Goal: Task Accomplishment & Management: Manage account settings

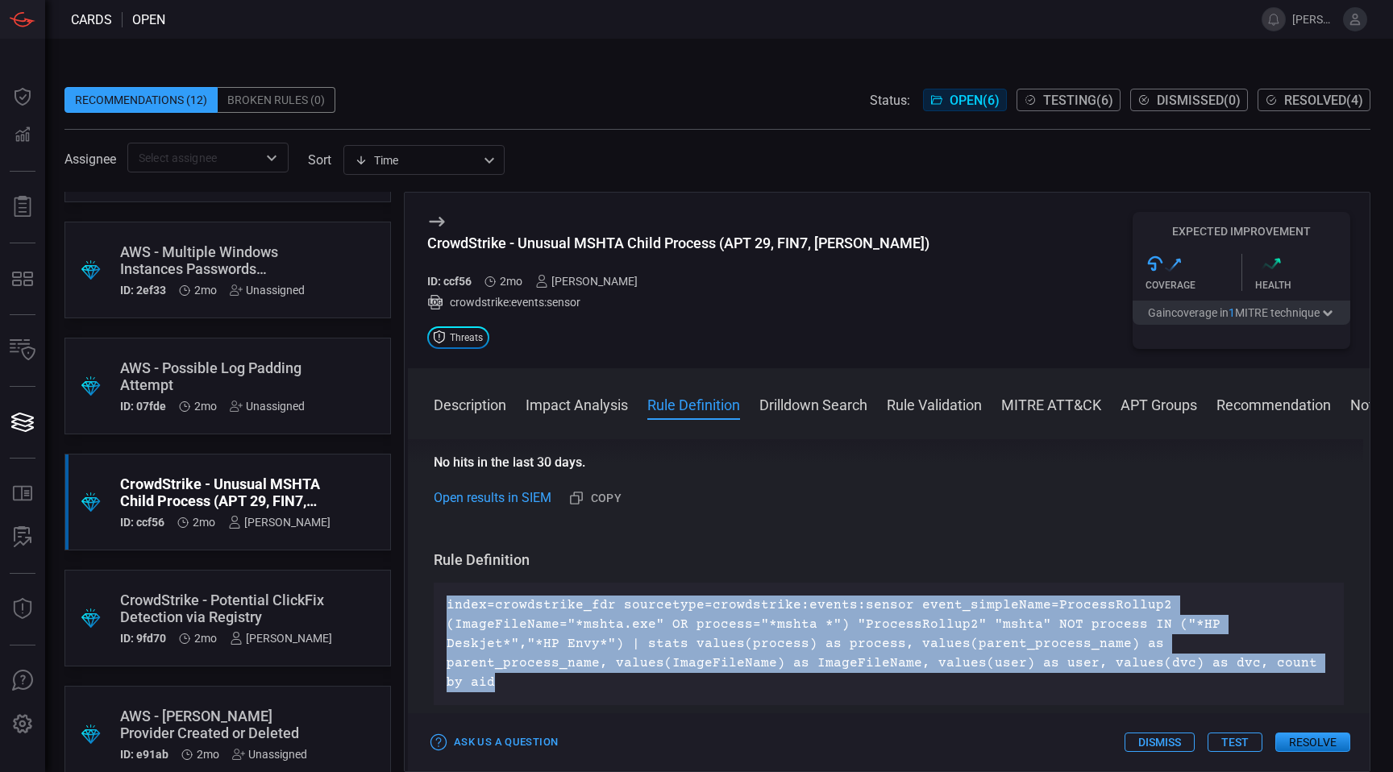
scroll to position [428, 0]
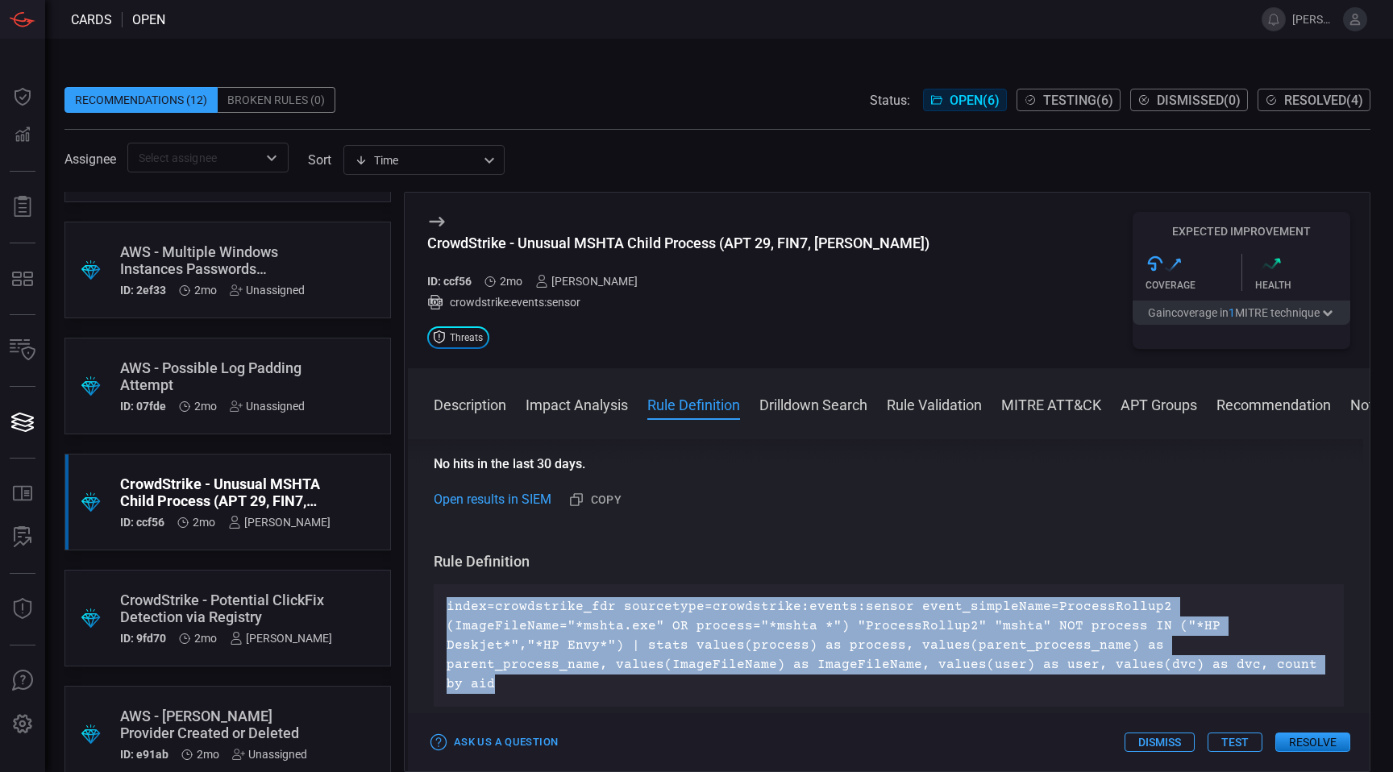
click at [787, 635] on p "index=crowdstrike_fdr sourcetype=crowdstrike:events:sensor event_simpleName=Pro…" at bounding box center [889, 645] width 884 height 97
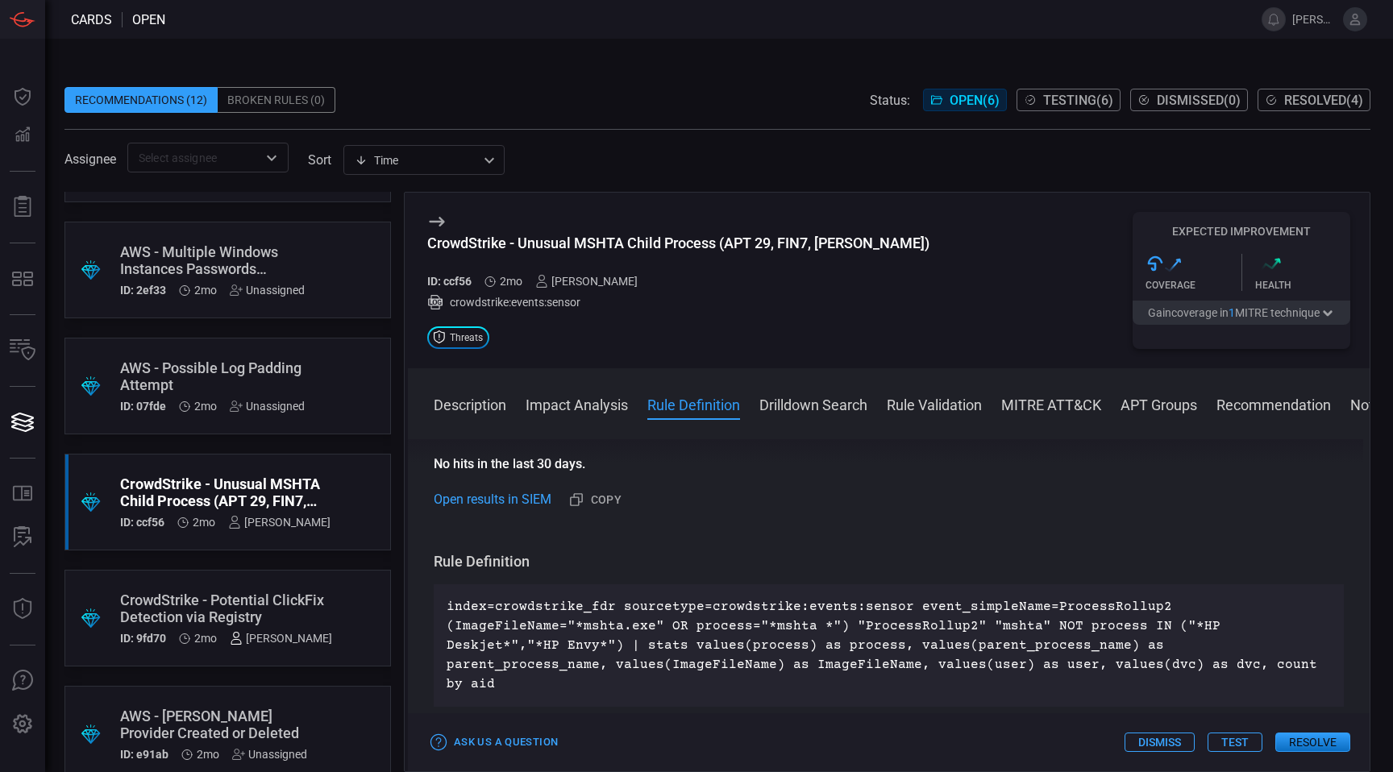
scroll to position [116, 0]
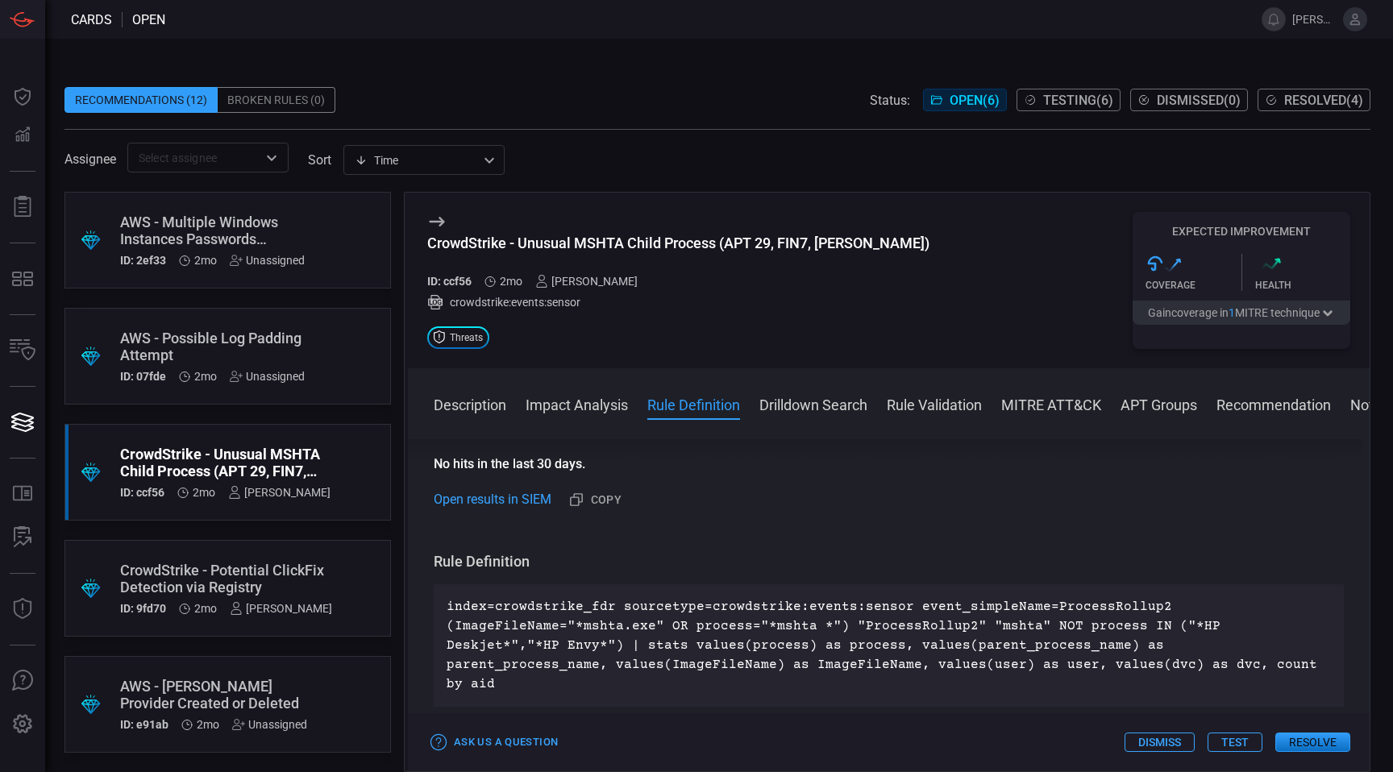
click at [1075, 99] on span "Testing ( 6 )" at bounding box center [1078, 100] width 70 height 15
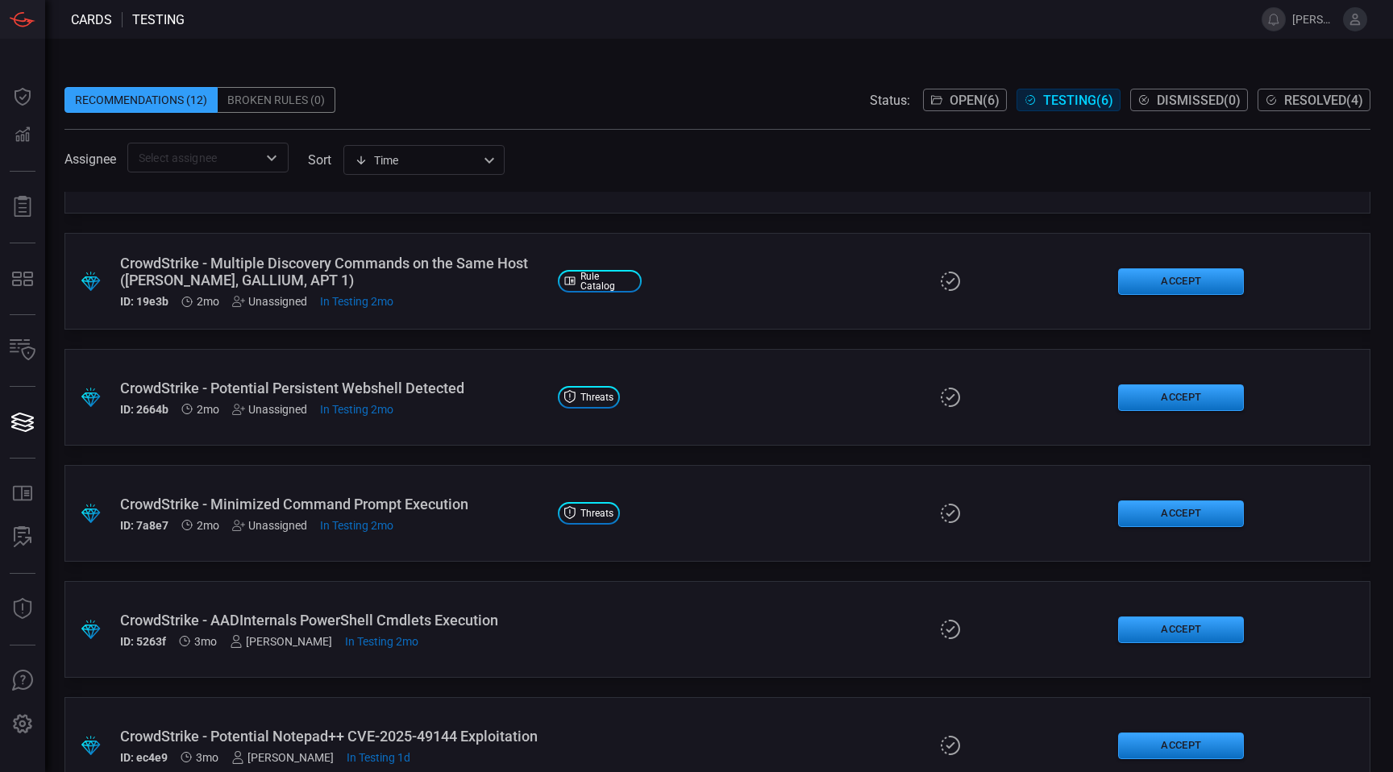
scroll to position [116, 0]
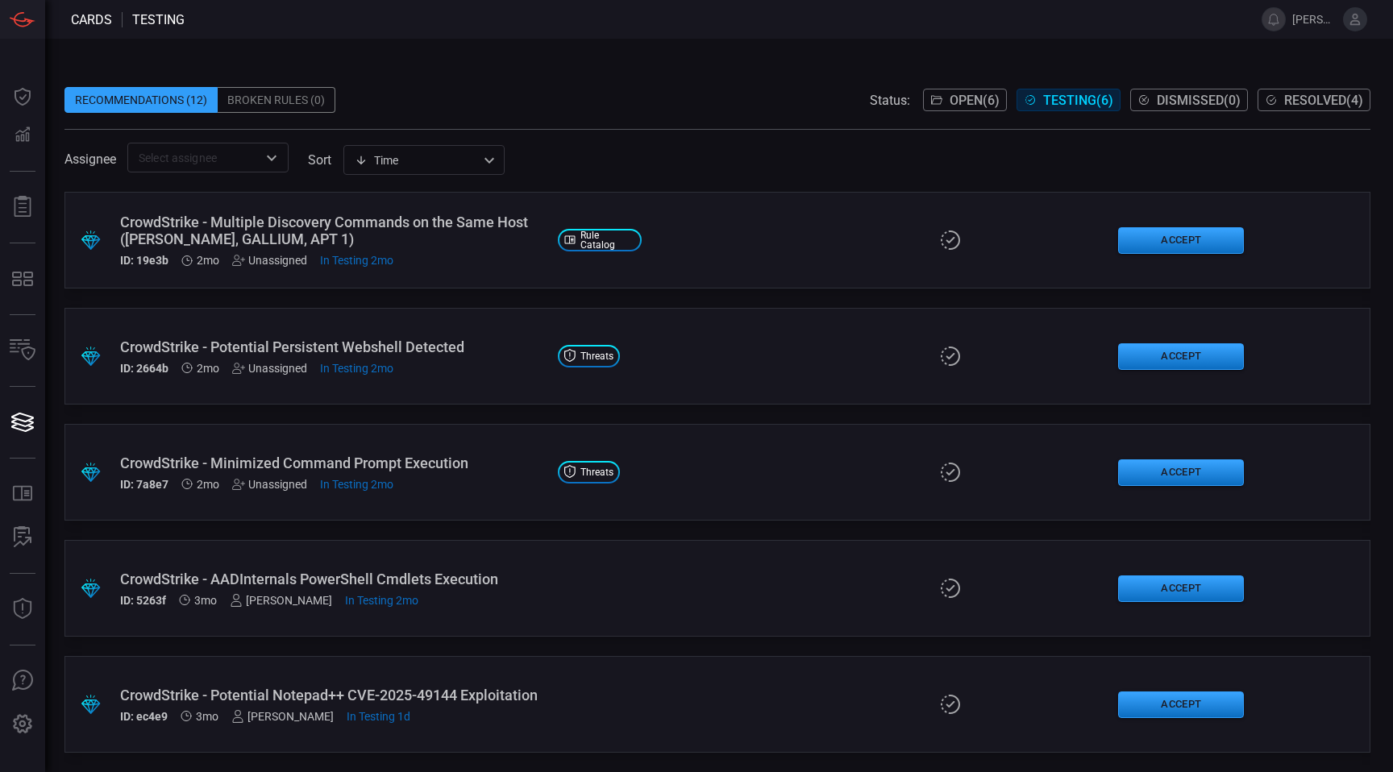
click at [475, 683] on div ".suggested_cards_icon{fill:url(#suggested_cards_icon);} CrowdStrike - Potential…" at bounding box center [717, 704] width 1306 height 97
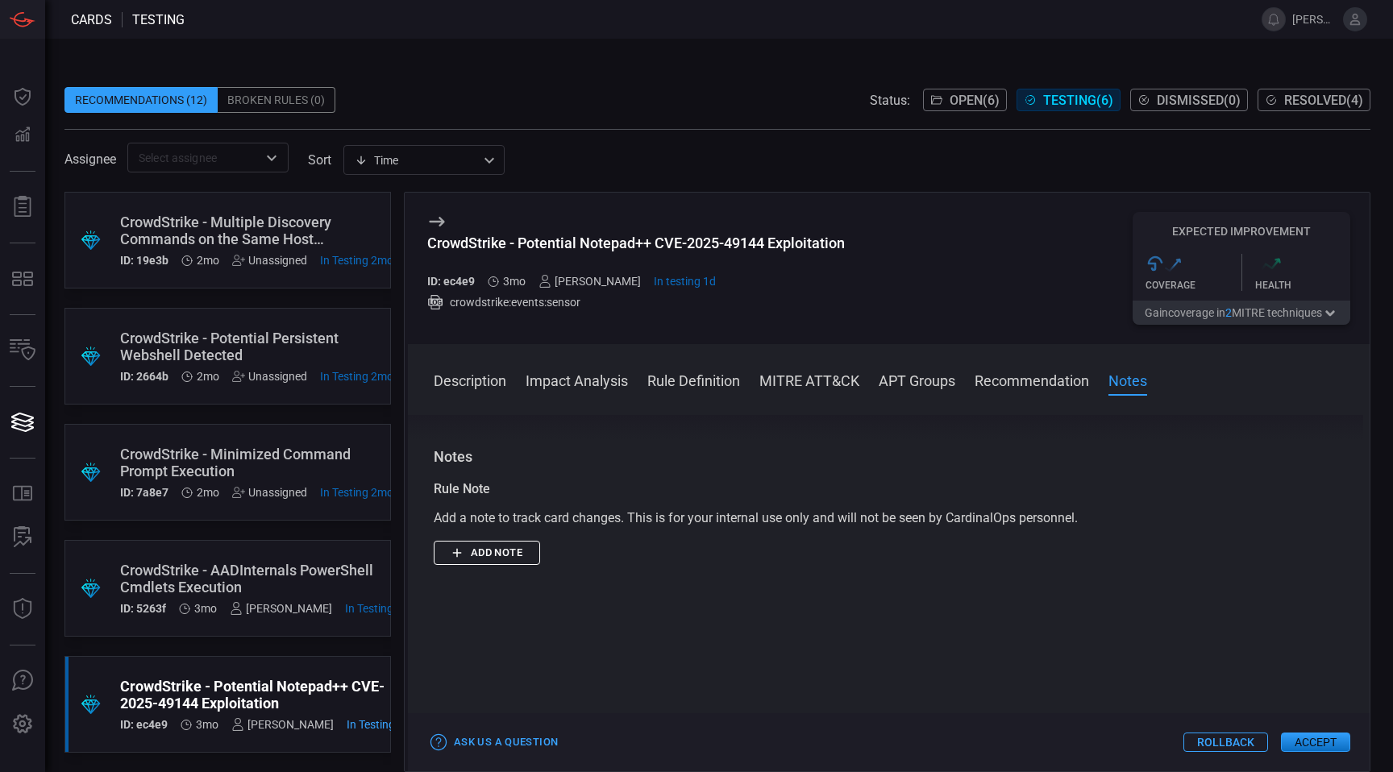
scroll to position [1397, 0]
click at [271, 465] on div "CrowdStrike - Minimized Command Prompt Execution" at bounding box center [256, 463] width 273 height 34
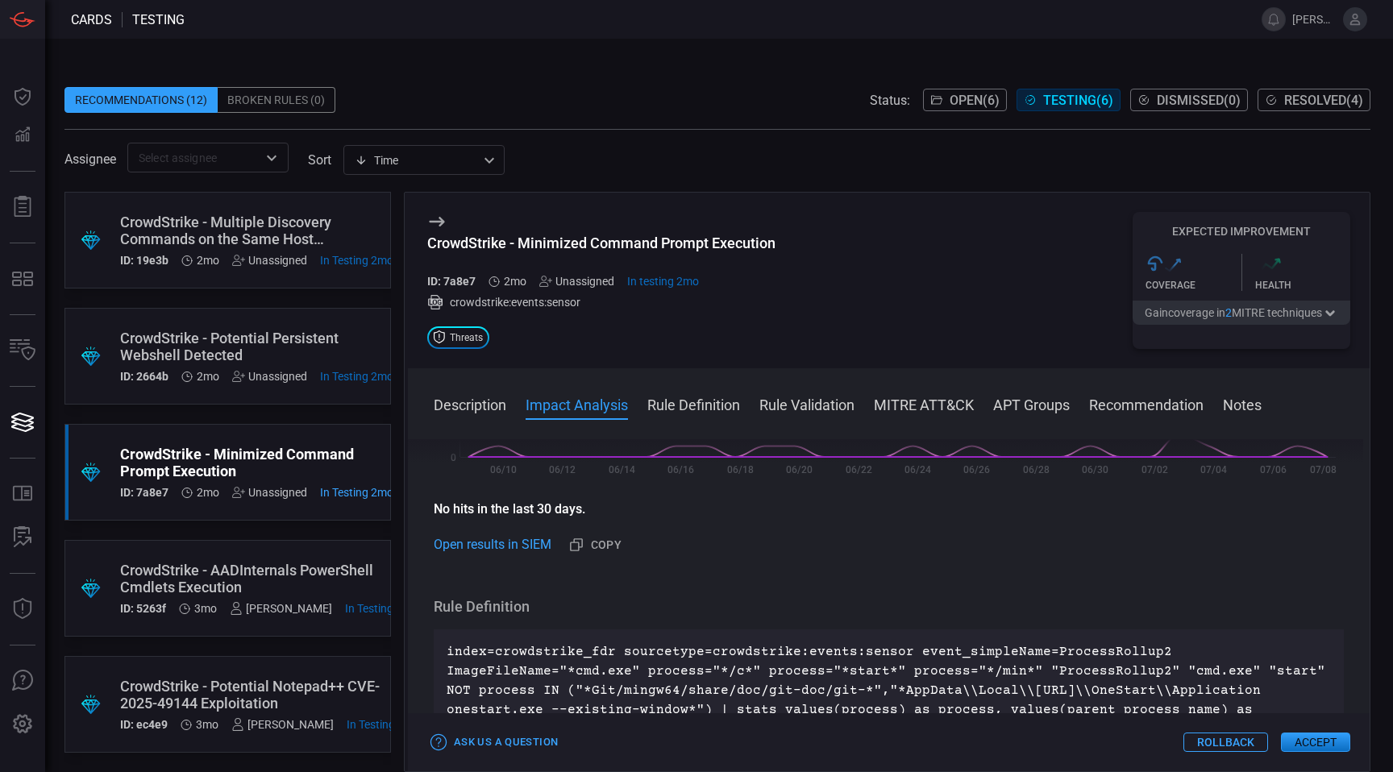
scroll to position [530, 0]
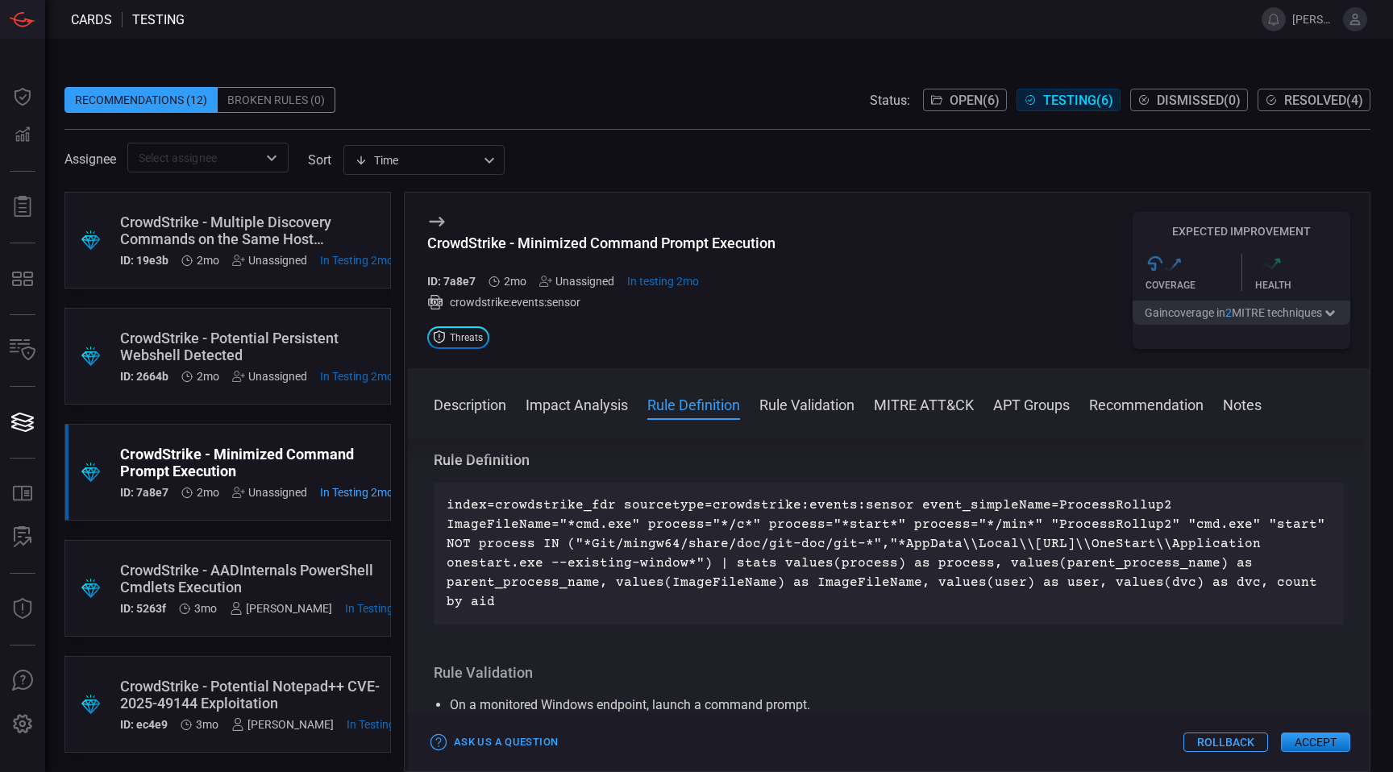
drag, startPoint x: 503, startPoint y: 602, endPoint x: 435, endPoint y: 497, distance: 125.5
click at [435, 496] on div "index=crowdstrike_fdr sourcetype=crowdstrike:events:sensor event_simpleName=Pro…" at bounding box center [889, 554] width 910 height 142
copy p "index=crowdstrike_fdr sourcetype=crowdstrike:events:sensor event_simpleName=Pro…"
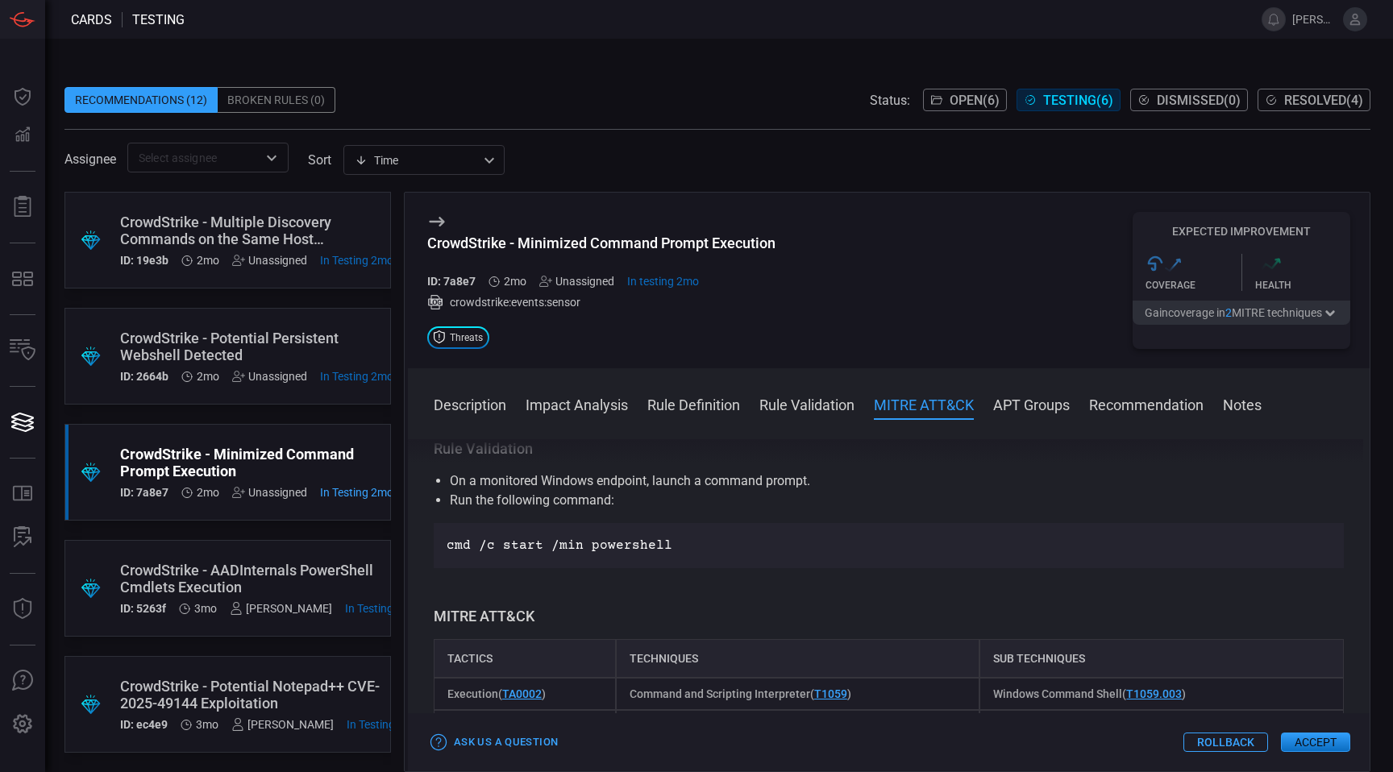
scroll to position [762, 0]
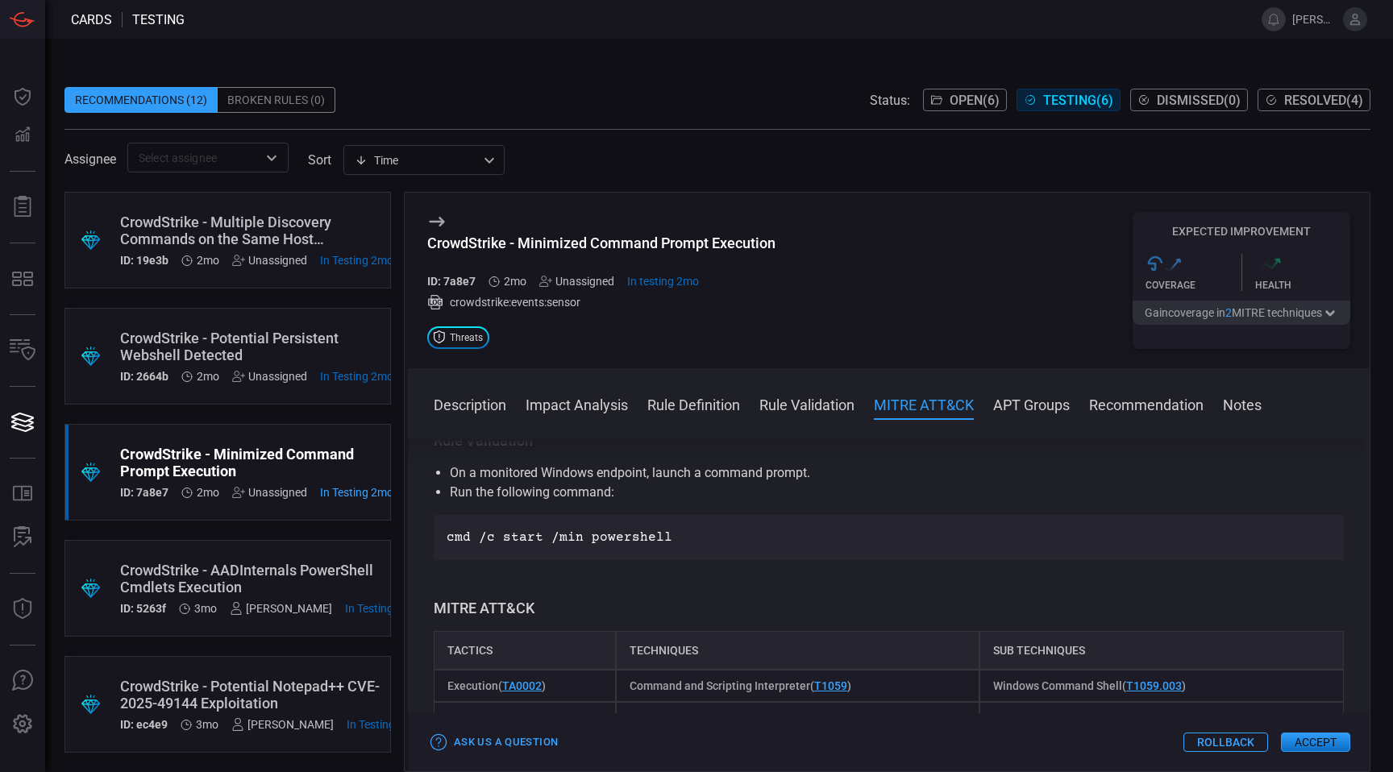
click at [614, 539] on p "cmd /c start /min powershell" at bounding box center [889, 537] width 884 height 19
copy p "cmd /c start /min powershell"
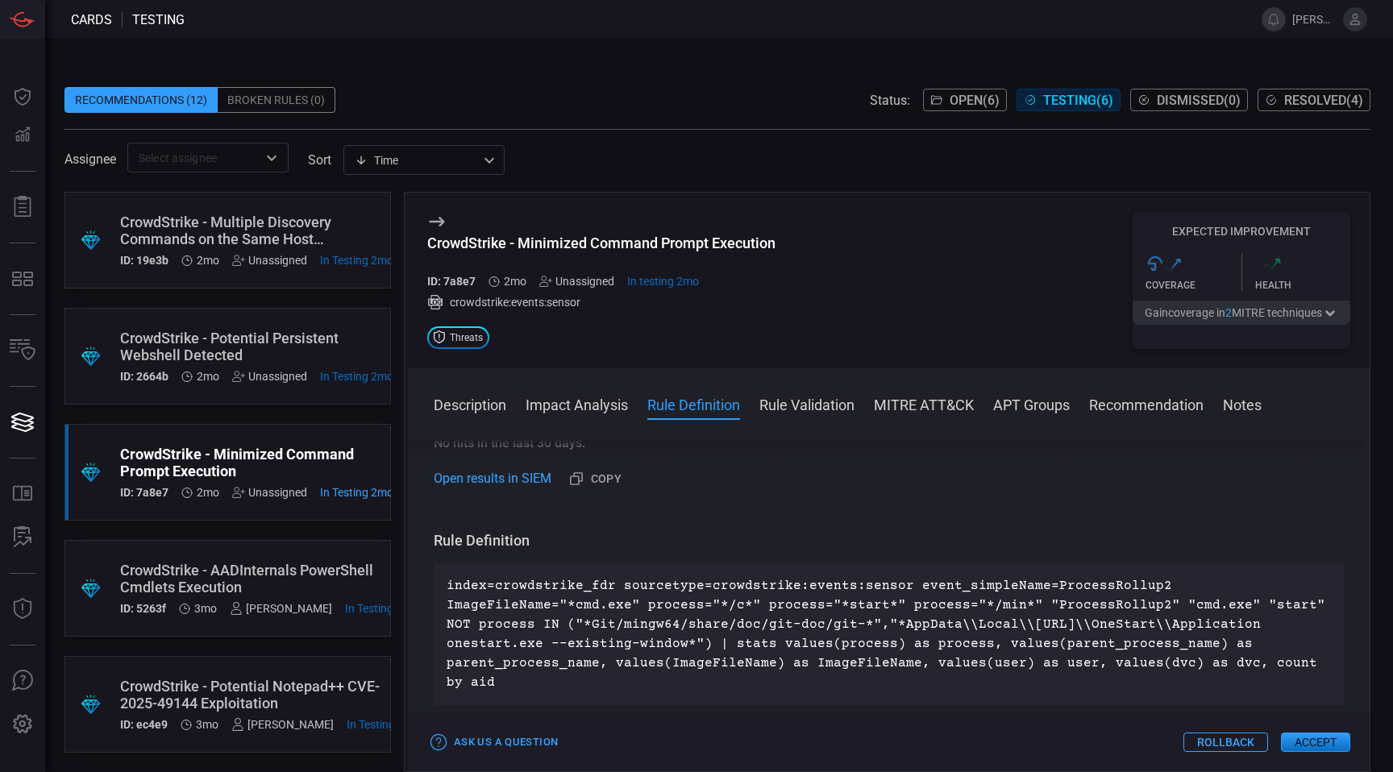
scroll to position [468, 0]
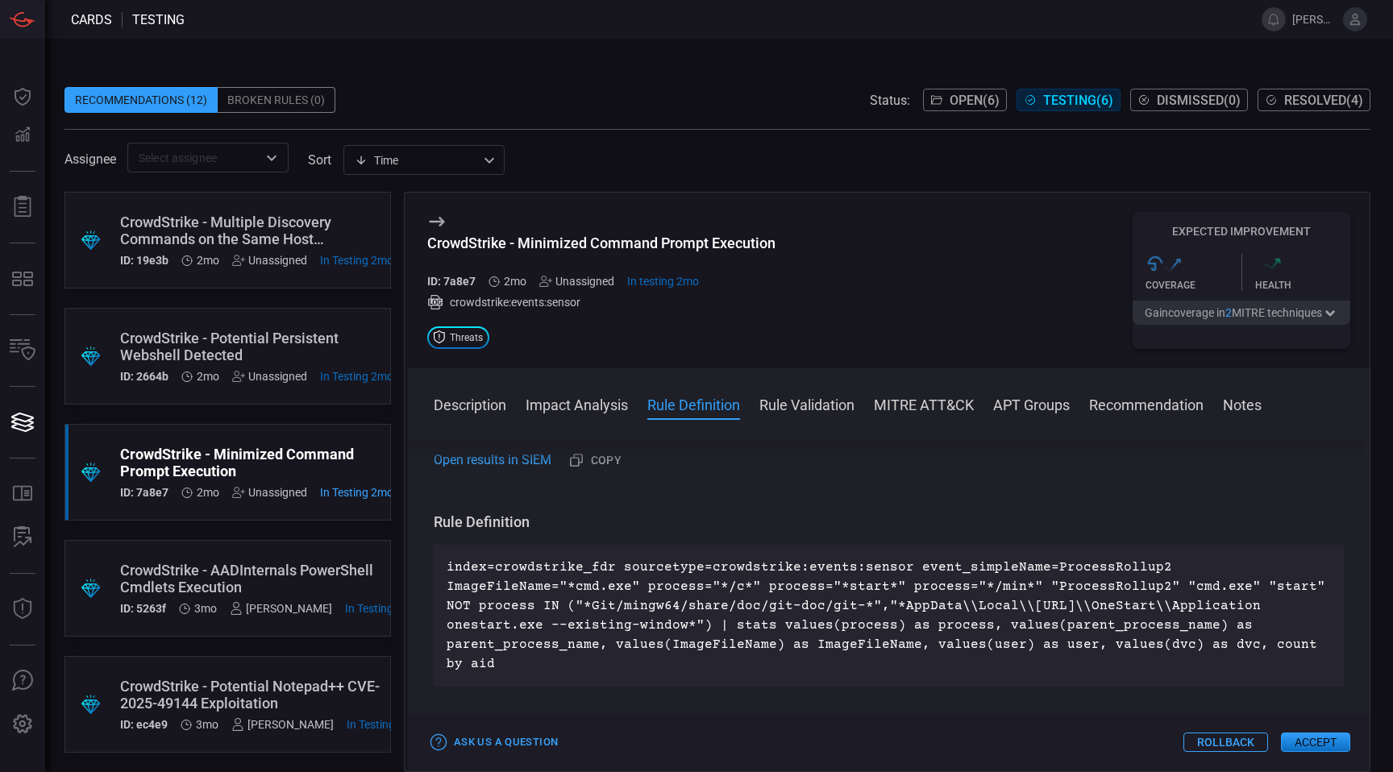
click at [626, 607] on p "index=crowdstrike_fdr sourcetype=crowdstrike:events:sensor event_simpleName=Pro…" at bounding box center [889, 616] width 884 height 116
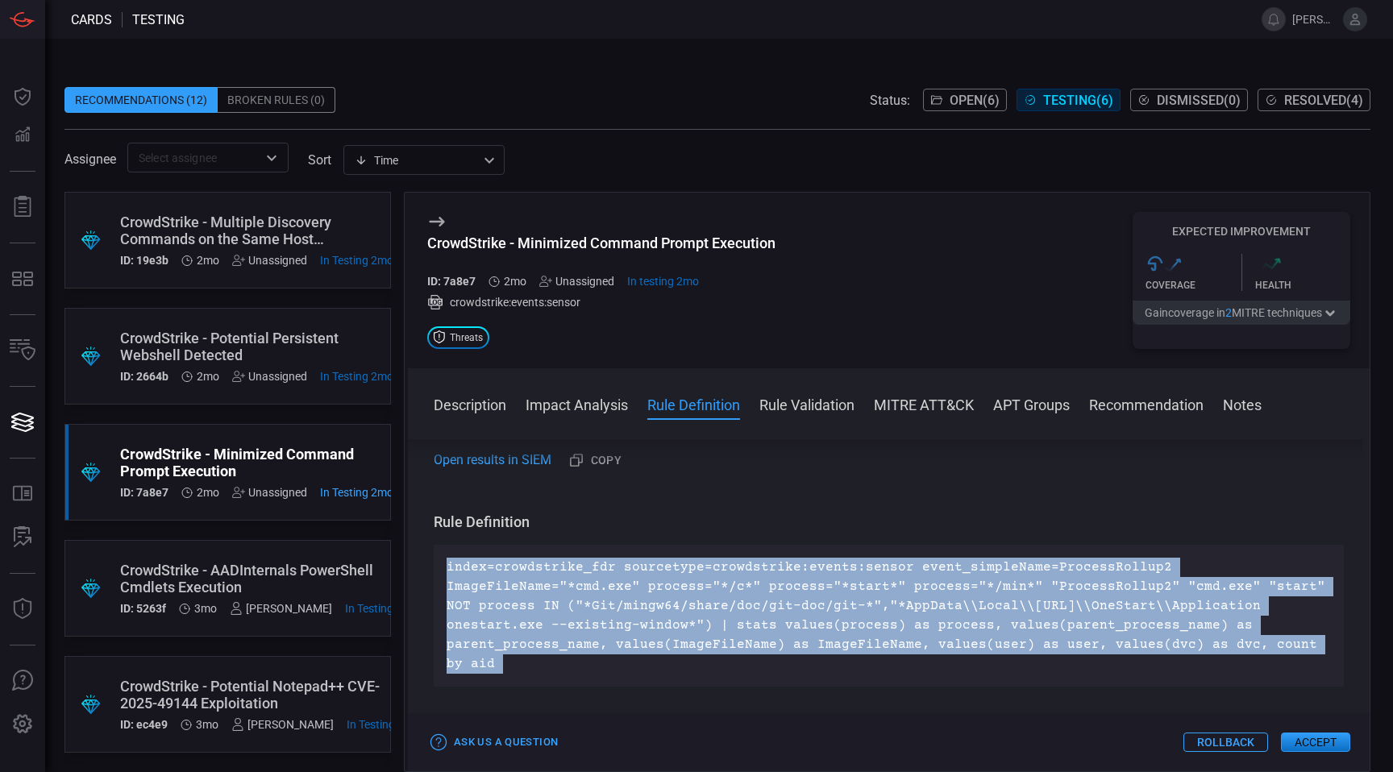
click at [626, 607] on p "index=crowdstrike_fdr sourcetype=crowdstrike:events:sensor event_simpleName=Pro…" at bounding box center [889, 616] width 884 height 116
copy p "index=crowdstrike_fdr sourcetype=crowdstrike:events:sensor event_simpleName=Pro…"
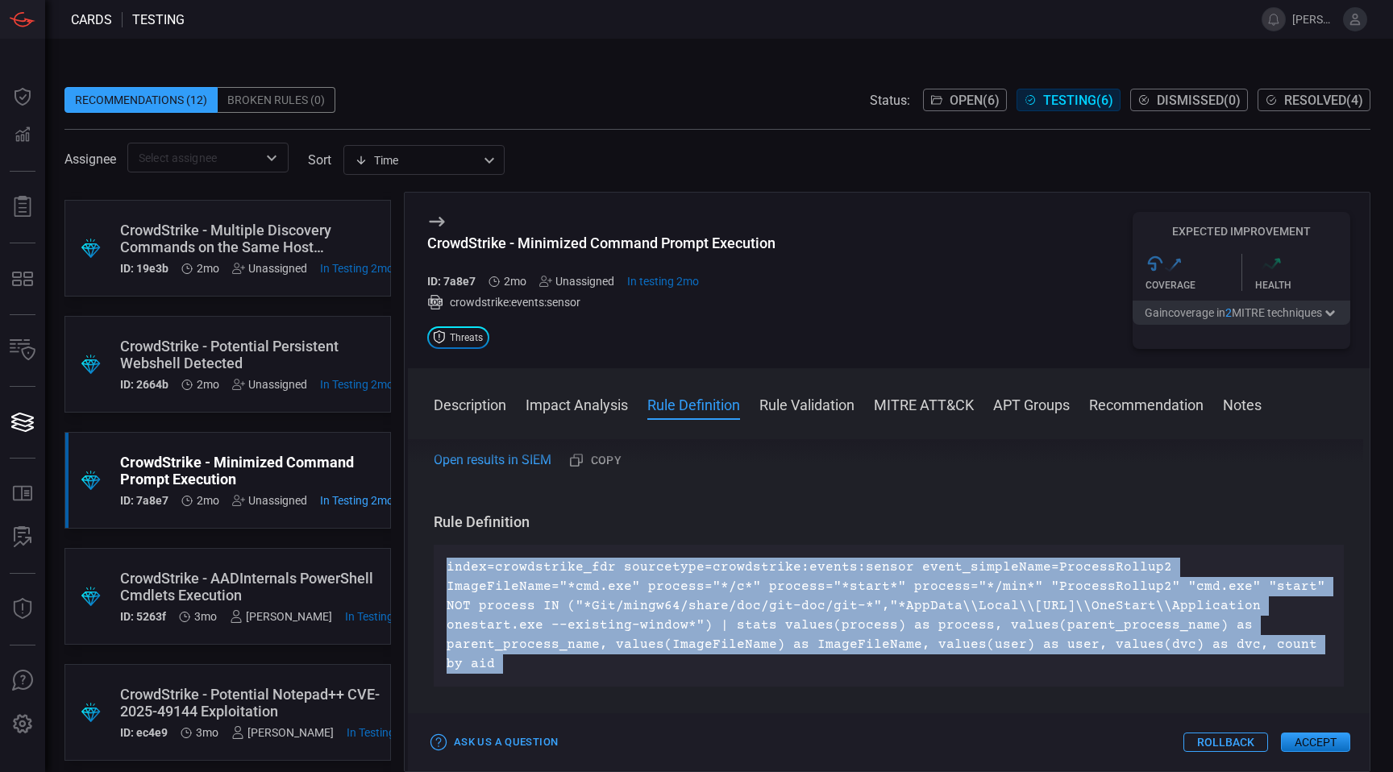
scroll to position [116, 0]
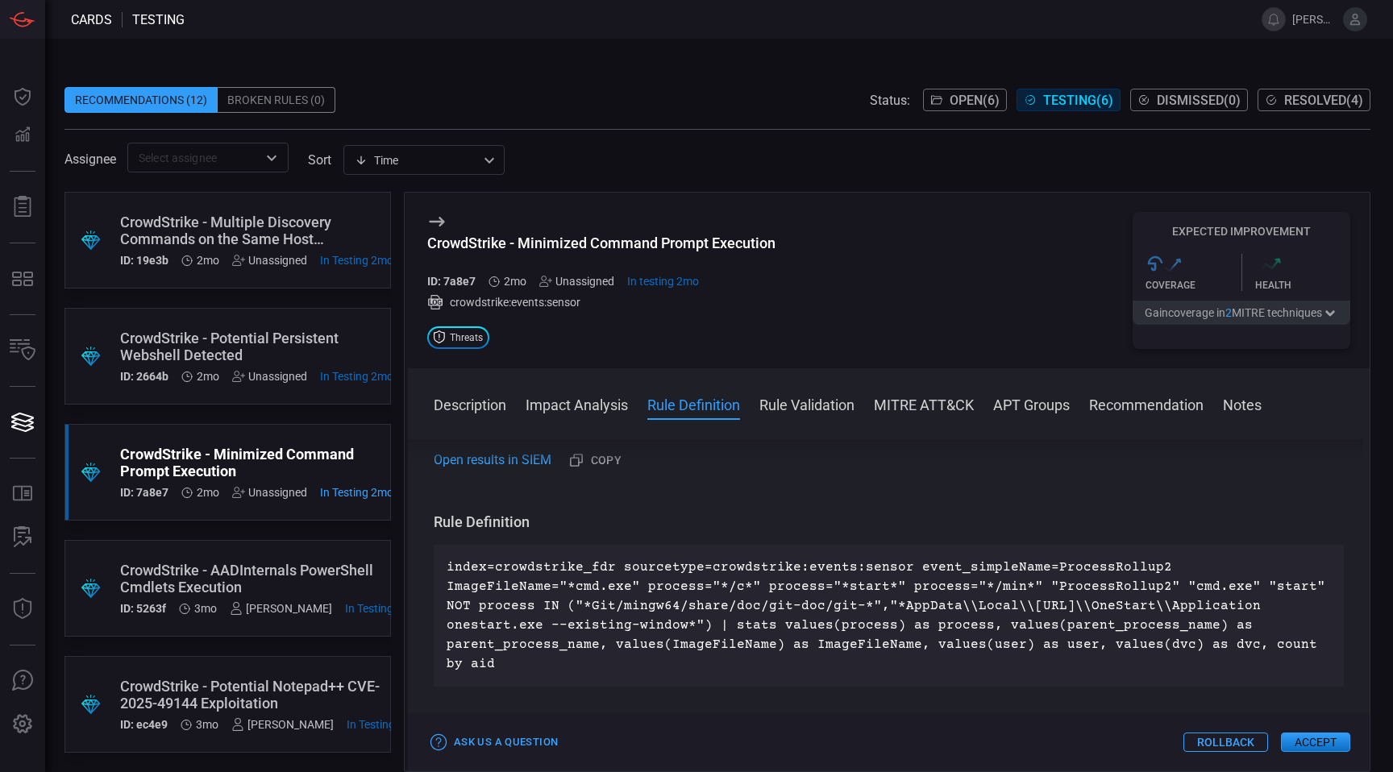
click at [235, 571] on div "CrowdStrike - AADInternals PowerShell Cmdlets Execution" at bounding box center [269, 579] width 298 height 34
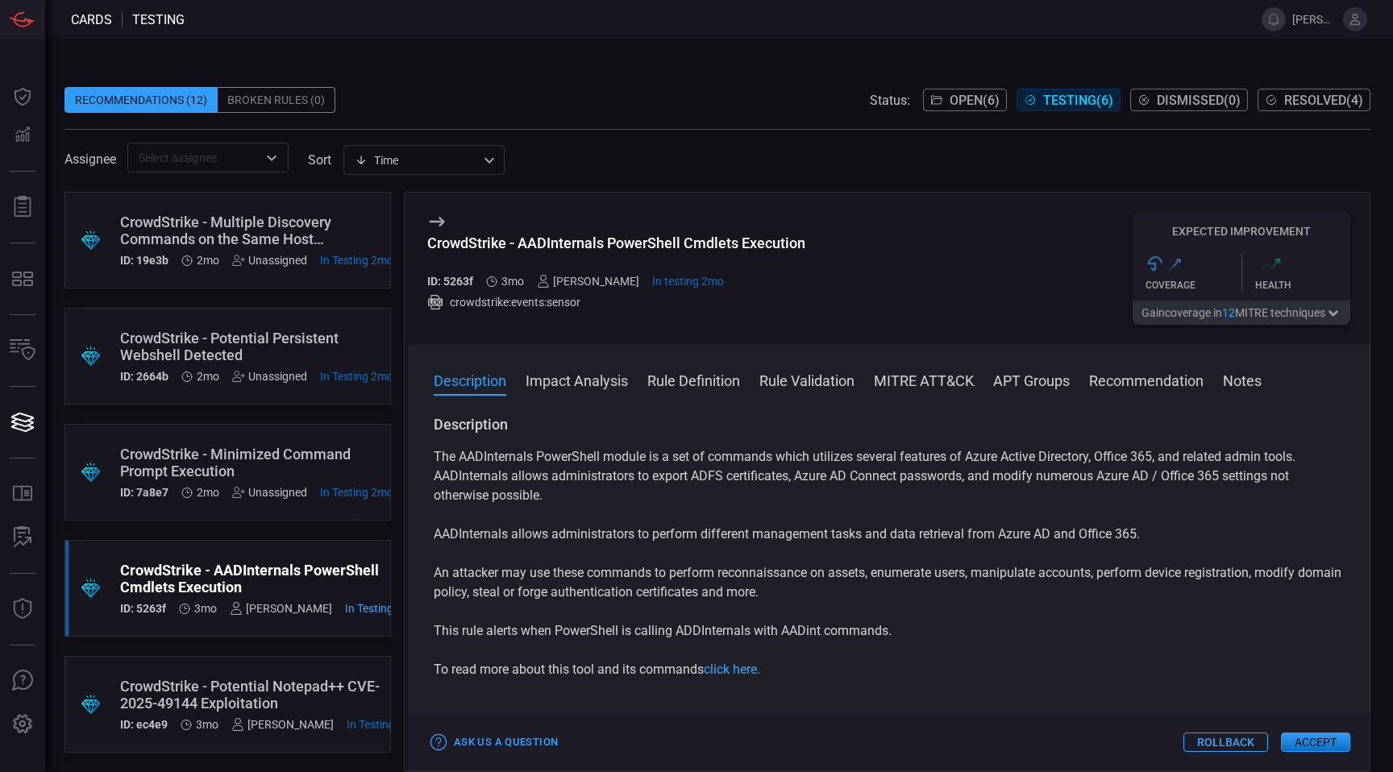
click at [270, 493] on div "Unassigned" at bounding box center [269, 492] width 75 height 13
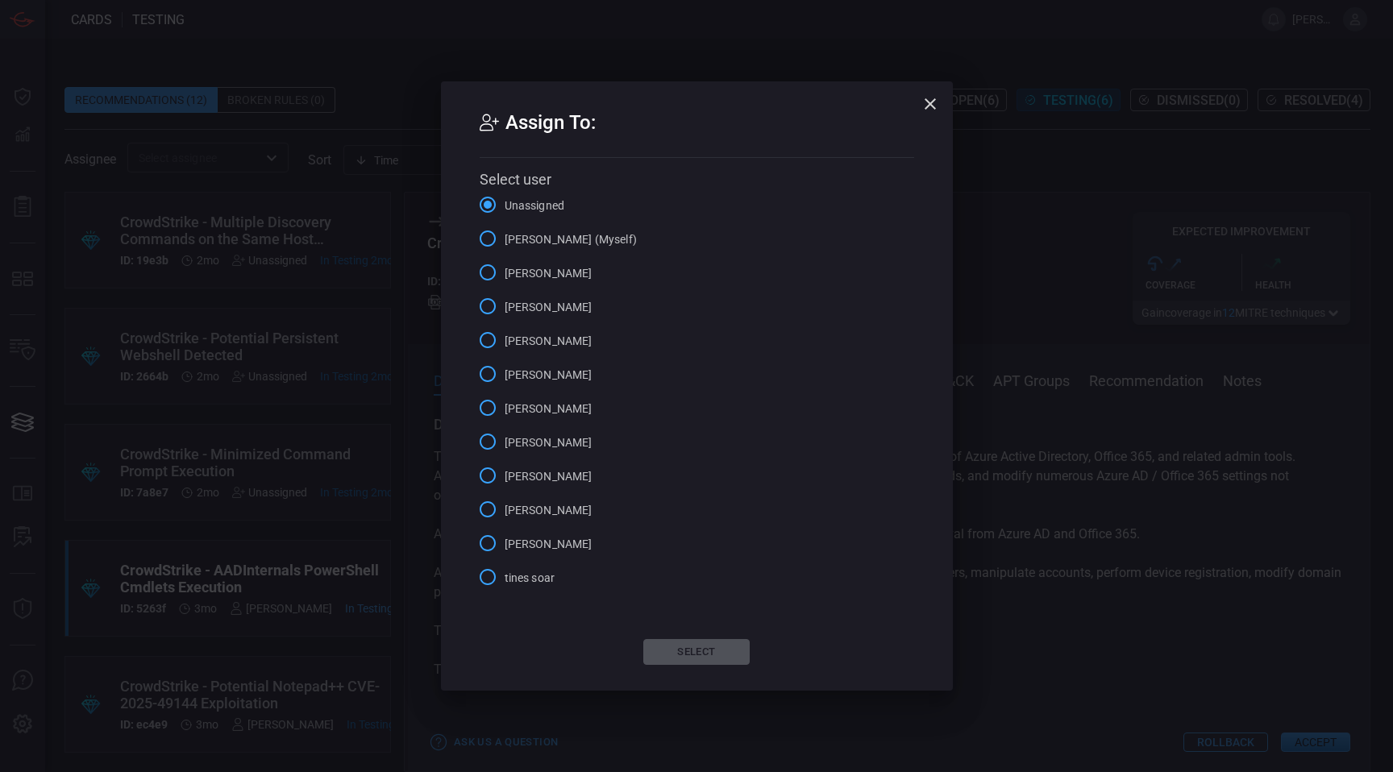
click at [530, 239] on span "[PERSON_NAME] (Myself)" at bounding box center [571, 239] width 132 height 17
click at [505, 239] on input "[PERSON_NAME] (Myself)" at bounding box center [488, 239] width 34 height 34
click at [690, 655] on button "Select" at bounding box center [696, 652] width 106 height 26
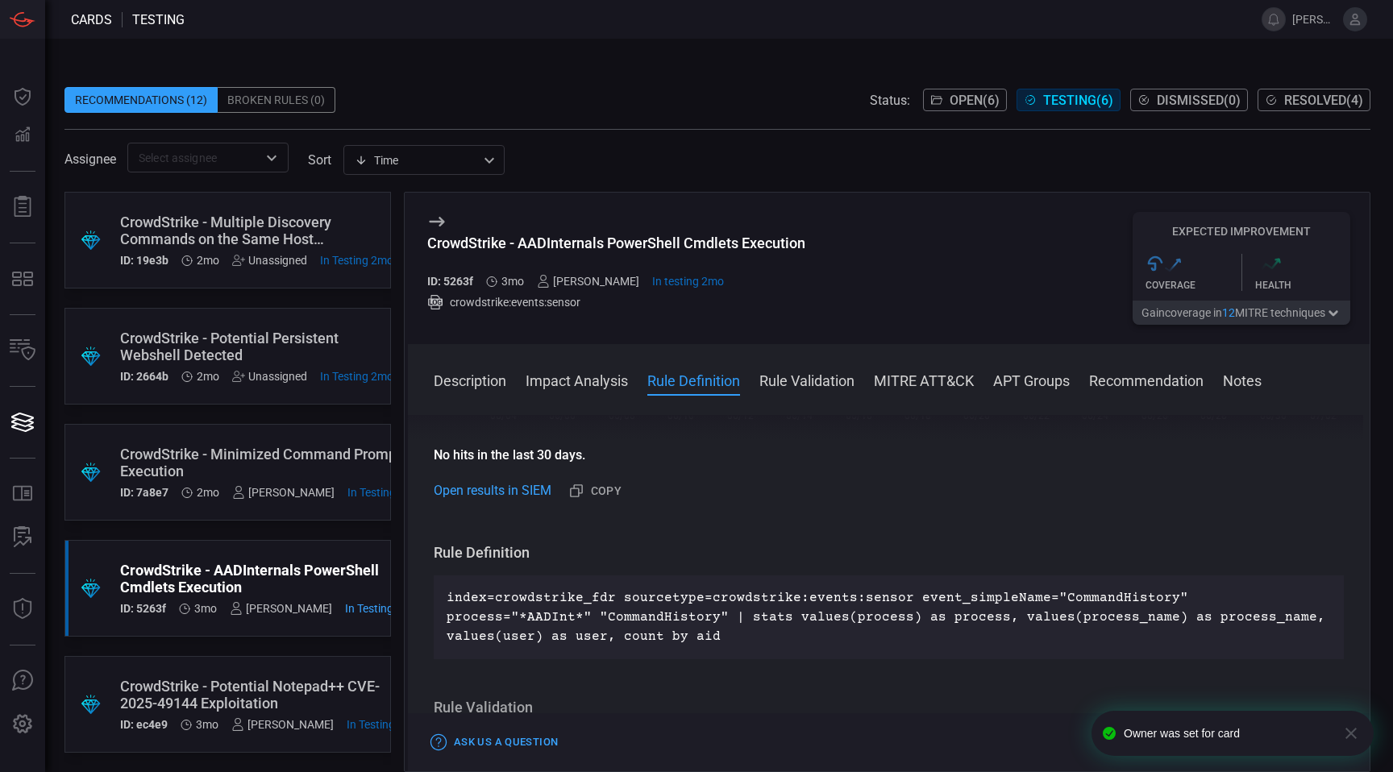
scroll to position [504, 0]
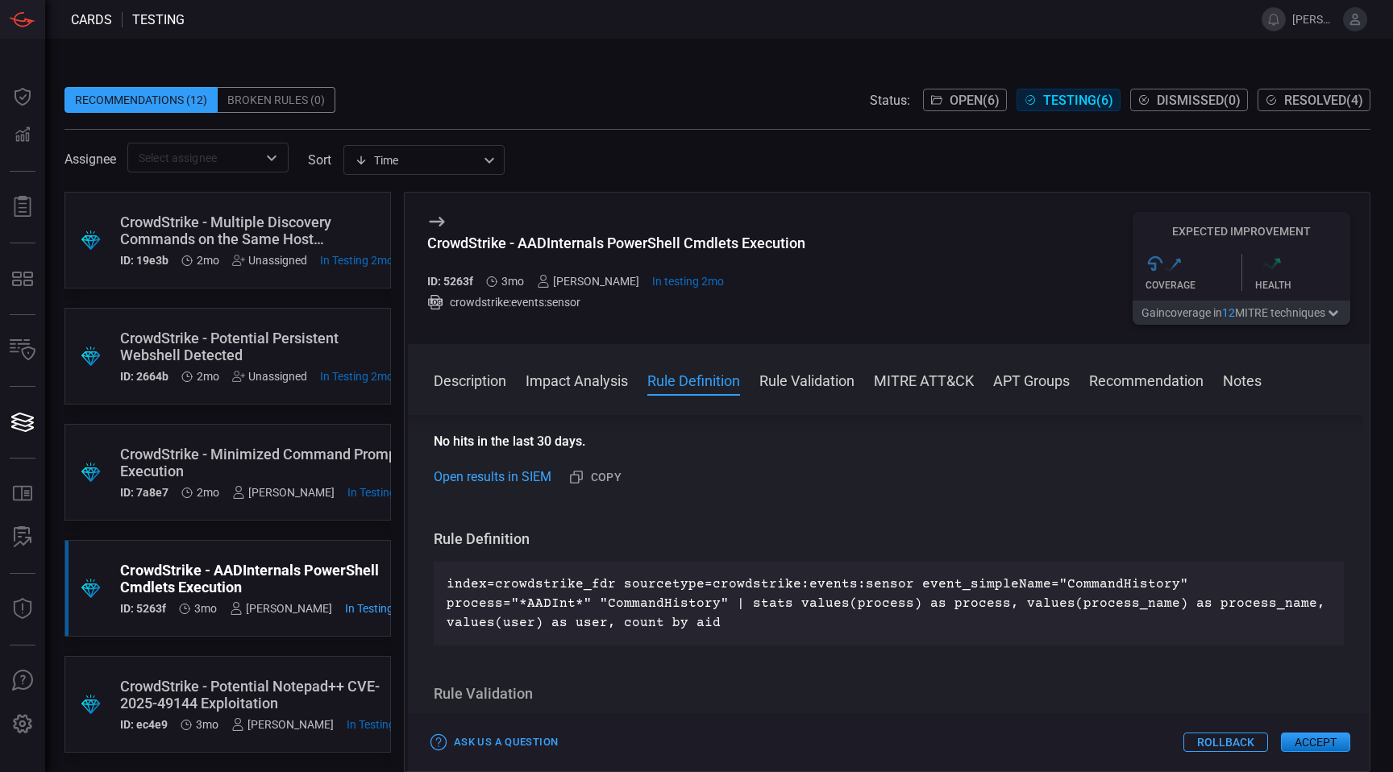
click at [244, 597] on div "CrowdStrike - AADInternals PowerShell Cmdlets Execution ID: 5263f 3mo [PERSON_N…" at bounding box center [269, 588] width 298 height 53
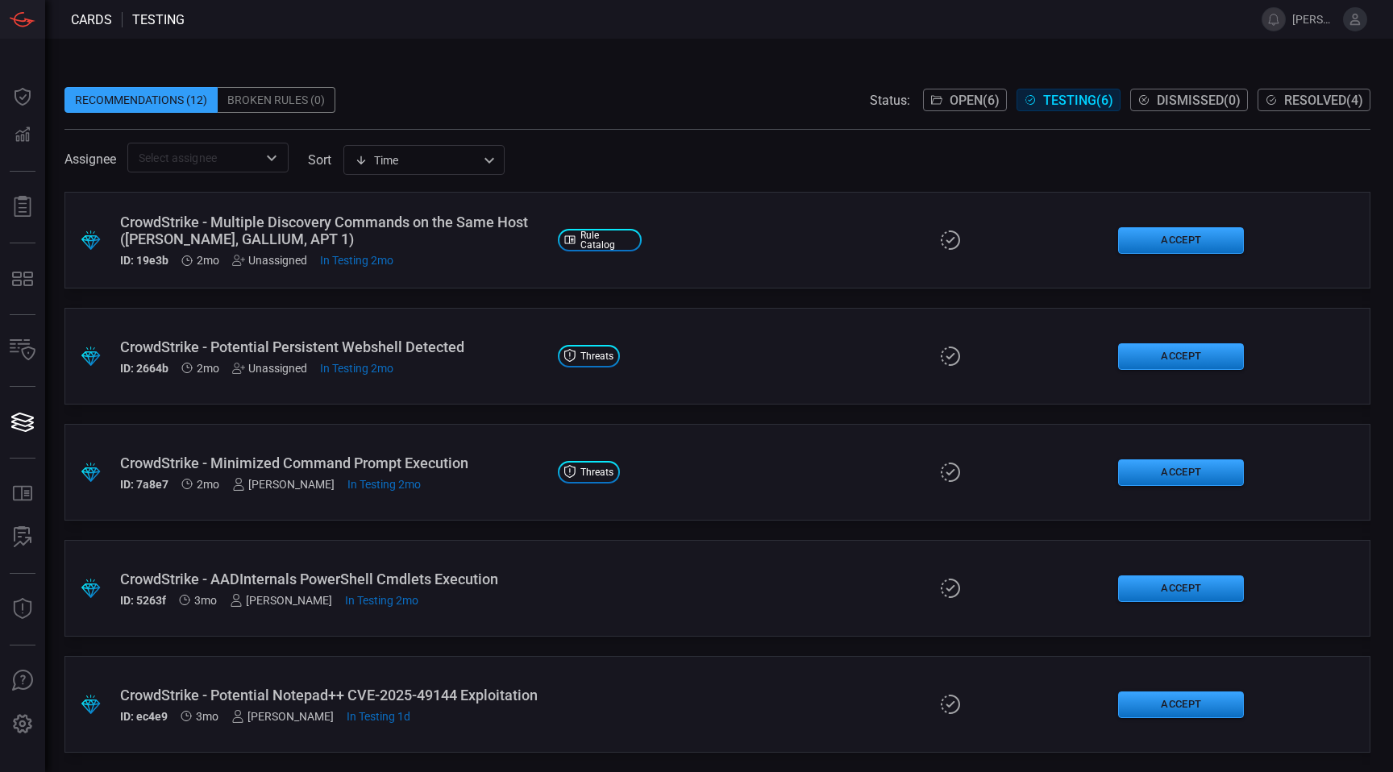
click at [515, 563] on div ".suggested_cards_icon{fill:url(#suggested_cards_icon);} CrowdStrike - AADIntern…" at bounding box center [717, 588] width 1306 height 97
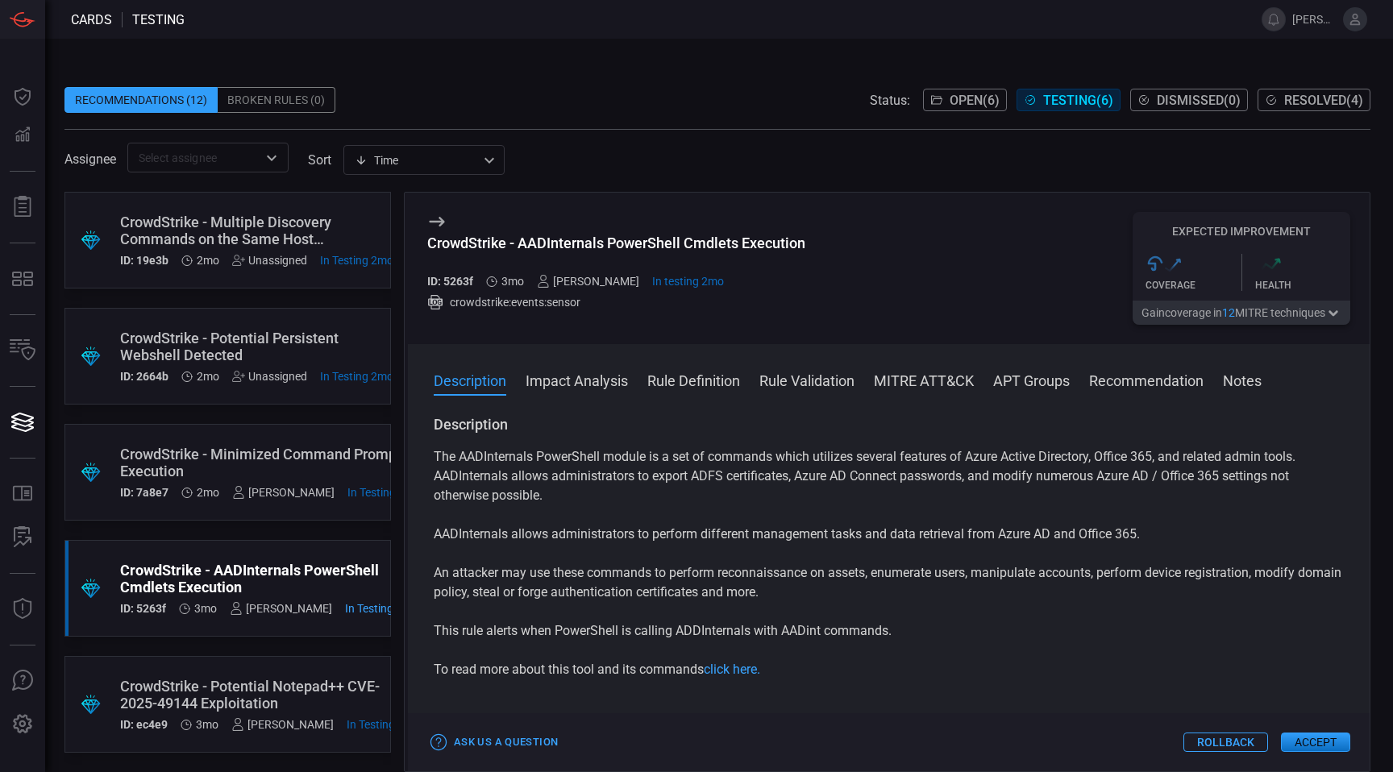
click at [618, 245] on div "CrowdStrike - AADInternals PowerShell Cmdlets Execution" at bounding box center [616, 243] width 378 height 17
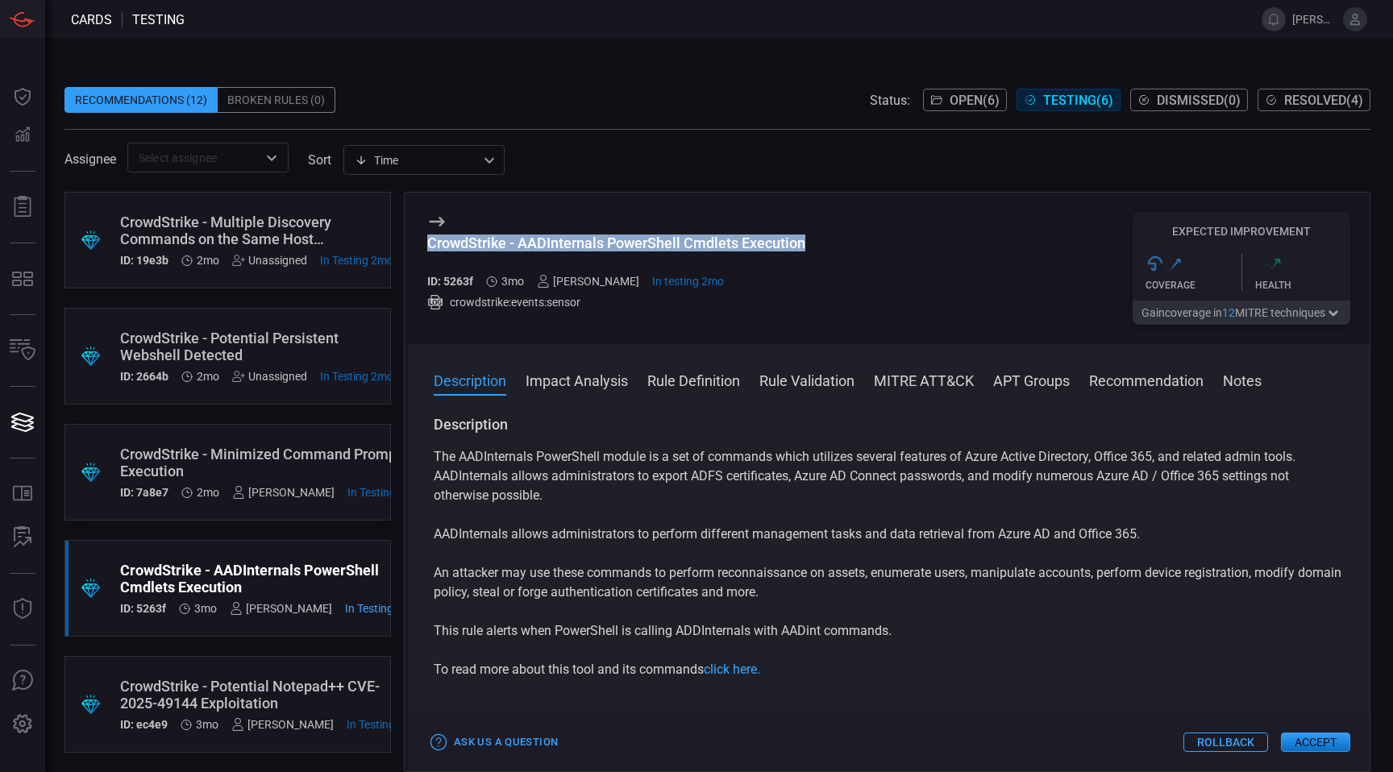
click at [618, 245] on div "CrowdStrike - AADInternals PowerShell Cmdlets Execution" at bounding box center [616, 243] width 378 height 17
copy div "CrowdStrike - AADInternals PowerShell Cmdlets Execution"
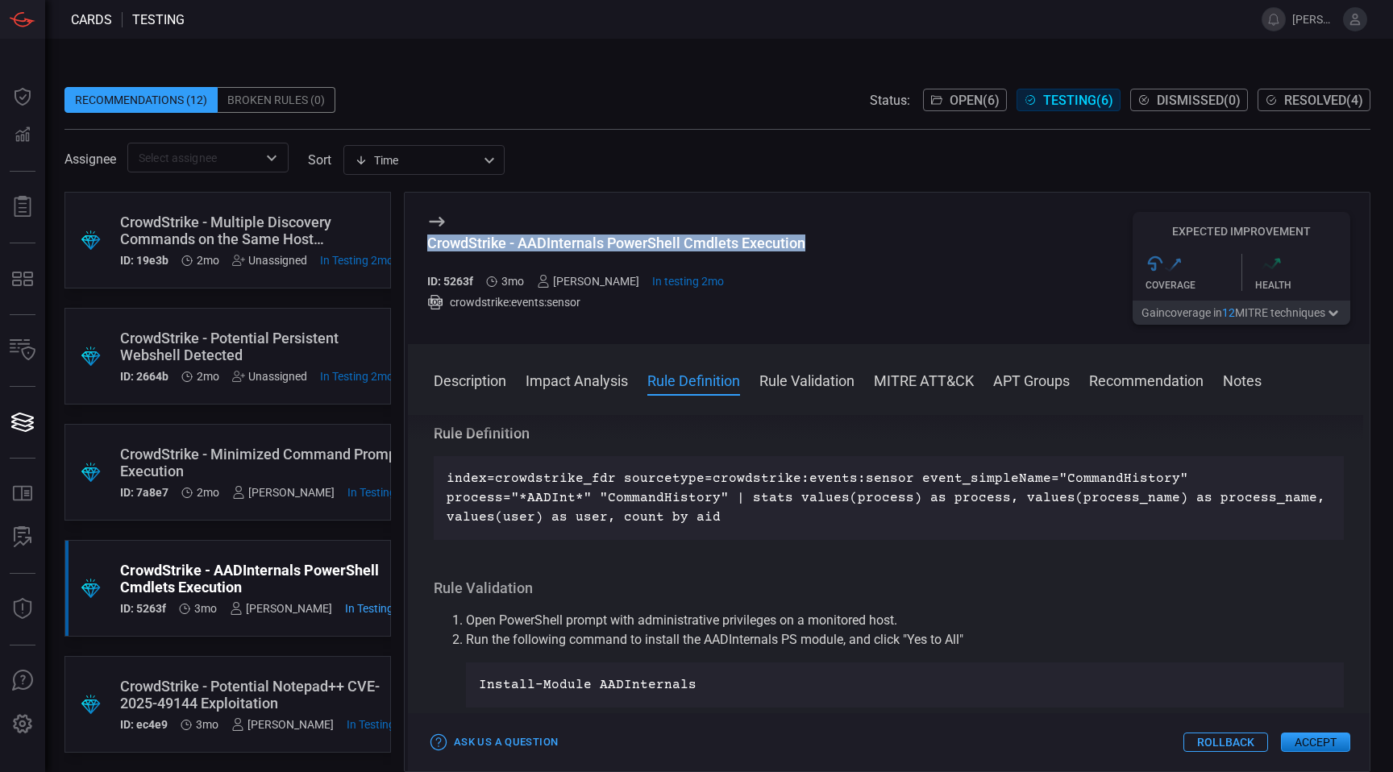
scroll to position [613, 0]
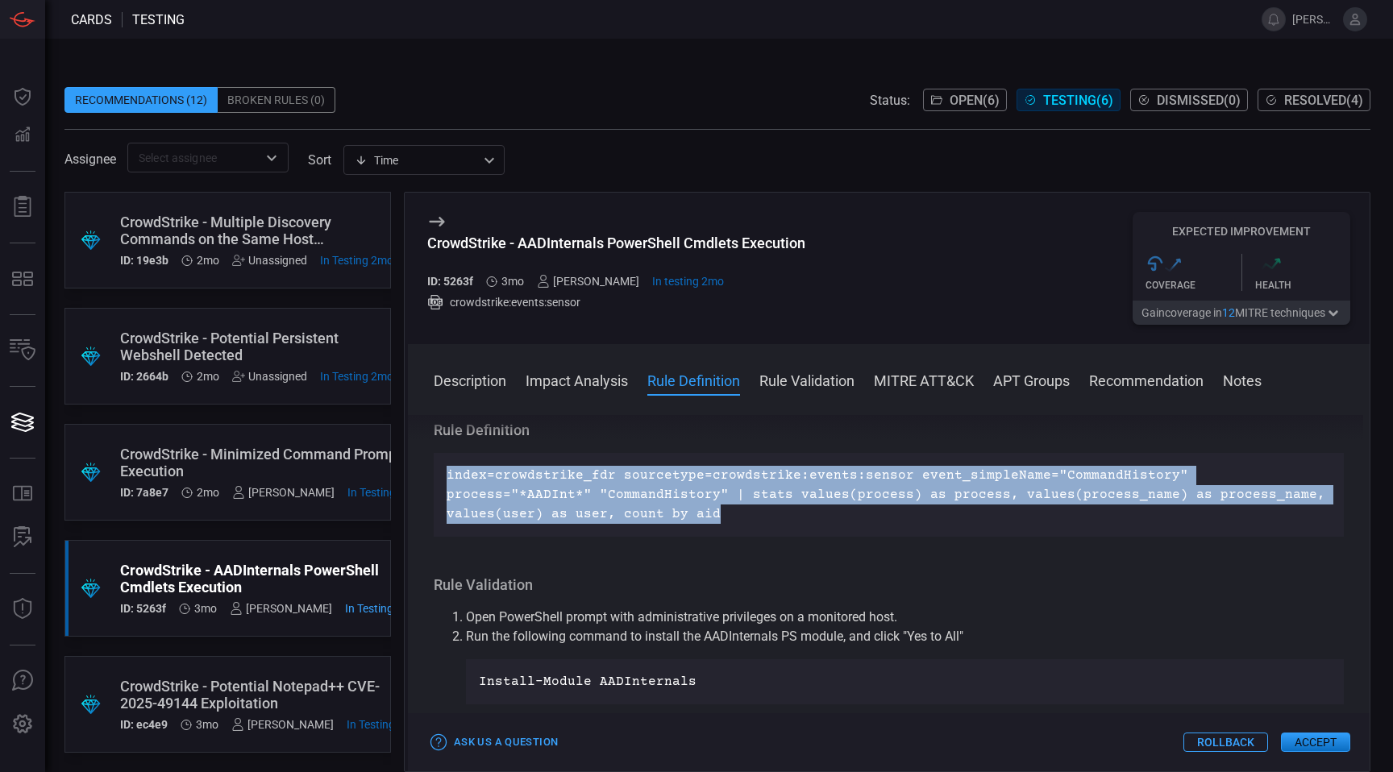
drag, startPoint x: 559, startPoint y: 510, endPoint x: 439, endPoint y: 476, distance: 125.0
click at [439, 476] on div "index=crowdstrike_fdr sourcetype=crowdstrike:events:sensor event_simpleName="Co…" at bounding box center [889, 495] width 910 height 84
copy p "index=crowdstrike_fdr sourcetype=crowdstrike:events:sensor event_simpleName="Co…"
